Goal: Find specific page/section: Find specific page/section

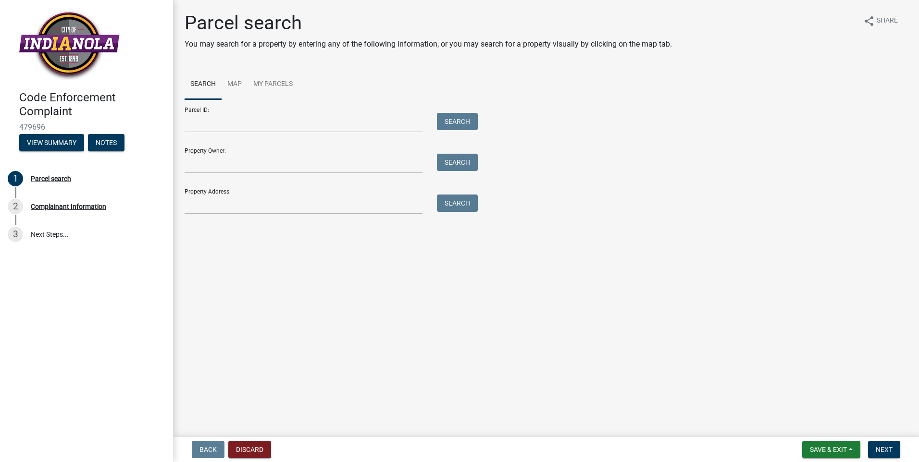
click at [240, 189] on div "Property Address: Search" at bounding box center [328, 197] width 288 height 33
click at [239, 204] on input "Property Address:" at bounding box center [303, 205] width 238 height 20
click at [232, 84] on link "Map" at bounding box center [234, 84] width 26 height 31
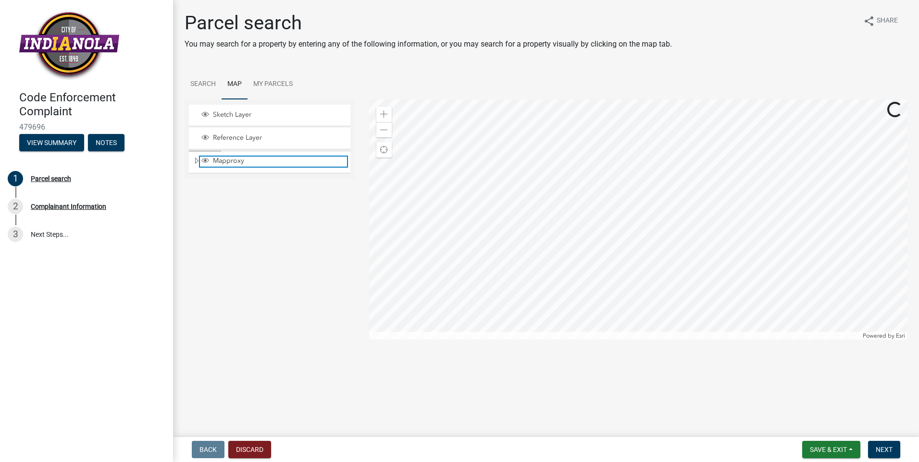
click at [247, 164] on span "Mapproxy" at bounding box center [278, 161] width 136 height 9
click at [222, 161] on span "Mapproxy" at bounding box center [278, 161] width 136 height 9
click at [259, 121] on div "Sketch Layer" at bounding box center [269, 115] width 161 height 21
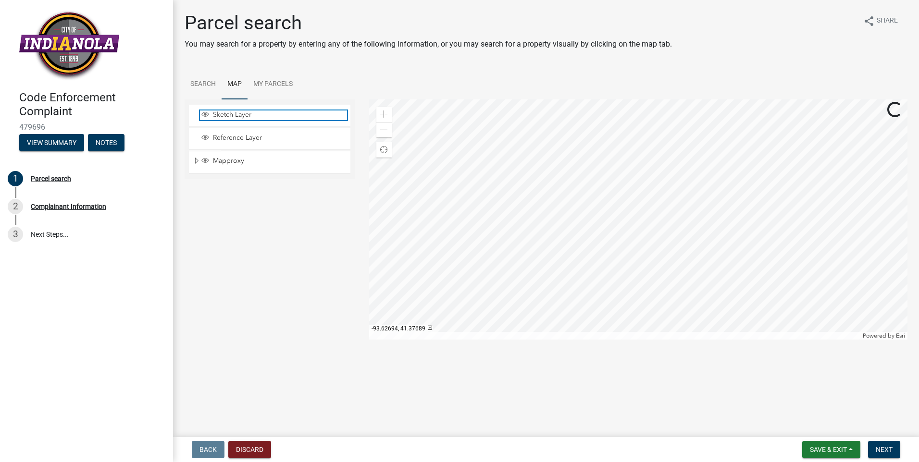
click at [239, 111] on span "Sketch Layer" at bounding box center [278, 115] width 136 height 9
click at [246, 117] on span "Sketch Layer" at bounding box center [278, 115] width 136 height 9
click at [555, 236] on div at bounding box center [638, 219] width 539 height 240
click at [735, 286] on div at bounding box center [638, 219] width 539 height 240
click at [605, 178] on div at bounding box center [638, 219] width 539 height 240
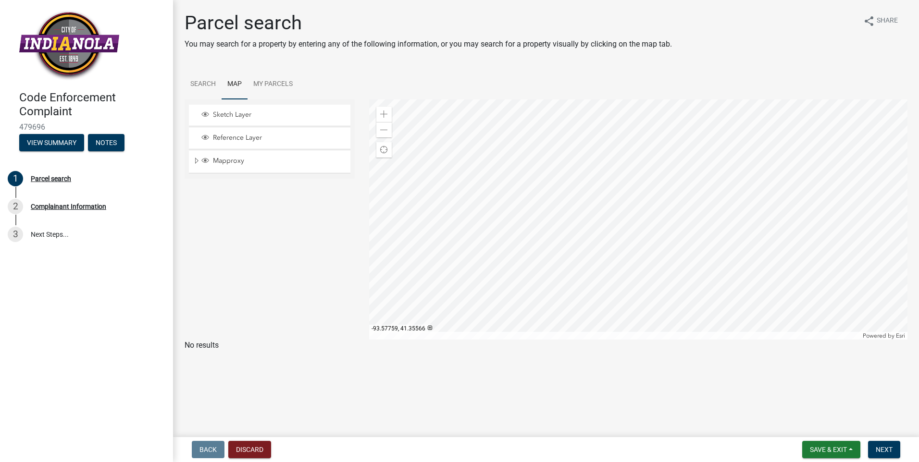
click at [527, 169] on div at bounding box center [638, 219] width 539 height 240
click at [613, 223] on div at bounding box center [638, 219] width 539 height 240
click at [889, 454] on button "Next" at bounding box center [884, 449] width 32 height 17
click at [519, 221] on div at bounding box center [638, 219] width 539 height 240
click at [881, 444] on button "Next" at bounding box center [884, 449] width 32 height 17
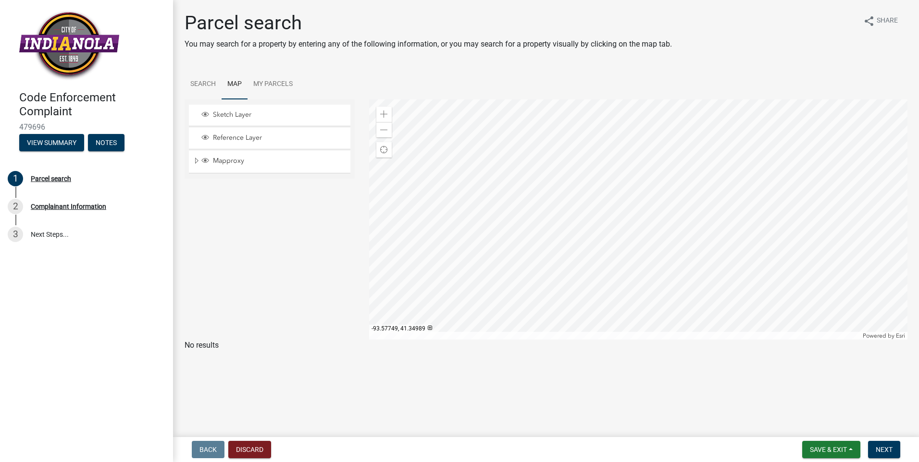
click at [542, 129] on div at bounding box center [638, 219] width 539 height 240
click at [570, 255] on div at bounding box center [638, 219] width 539 height 240
click at [540, 180] on div at bounding box center [638, 219] width 539 height 240
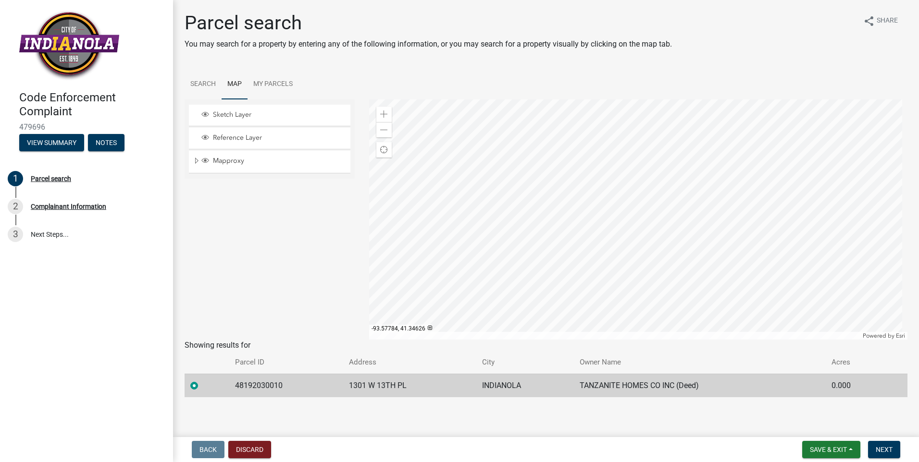
click at [536, 207] on div at bounding box center [638, 219] width 539 height 240
click at [534, 221] on div at bounding box center [638, 219] width 539 height 240
click at [548, 231] on div at bounding box center [638, 219] width 539 height 240
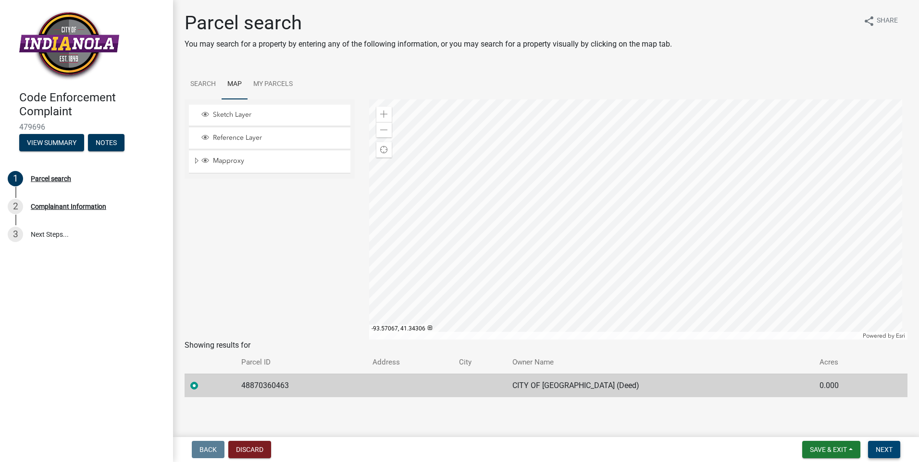
click at [882, 453] on span "Next" at bounding box center [883, 450] width 17 height 8
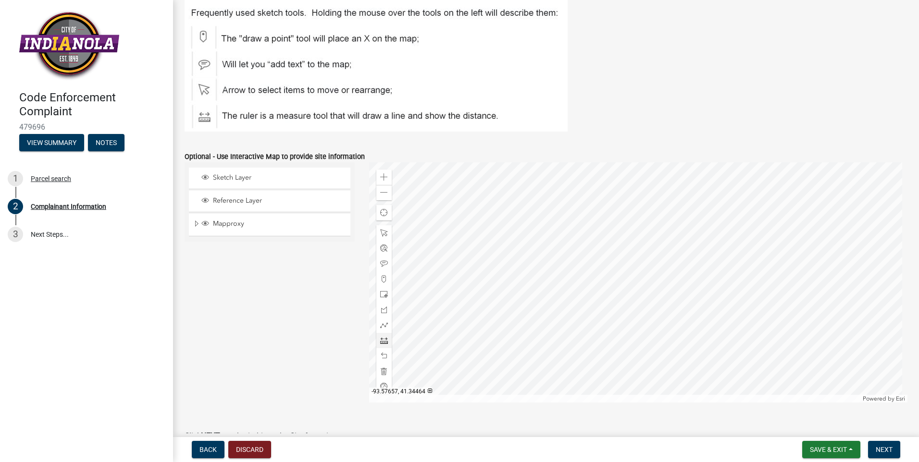
scroll to position [1009, 0]
